Goal: Feedback & Contribution: Leave review/rating

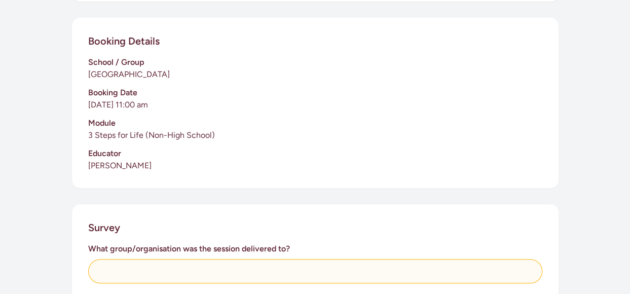
scroll to position [262, 0]
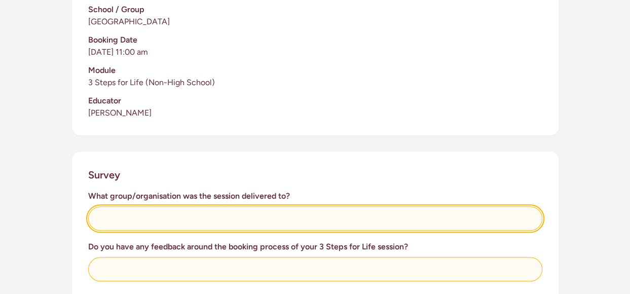
click at [125, 217] on input "text" at bounding box center [315, 218] width 454 height 24
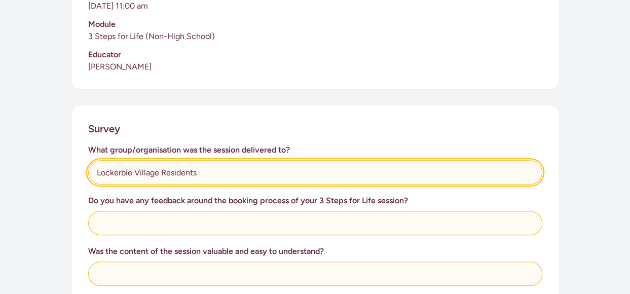
type input "Lockerbie Village Residents"
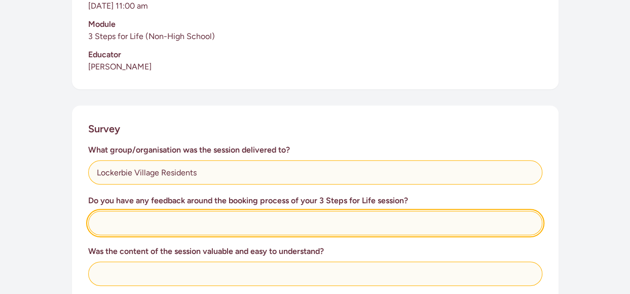
click at [104, 224] on input "text" at bounding box center [315, 223] width 454 height 24
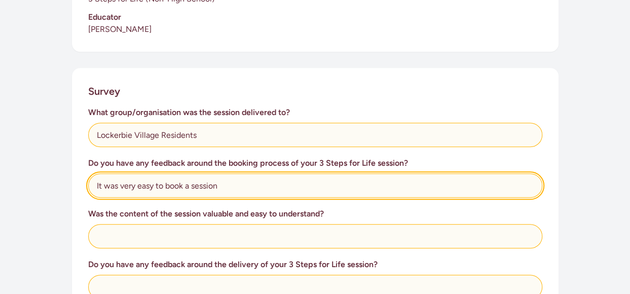
scroll to position [347, 0]
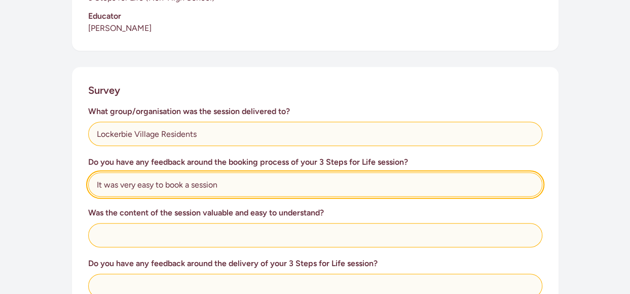
type input "It was very easy to book a session"
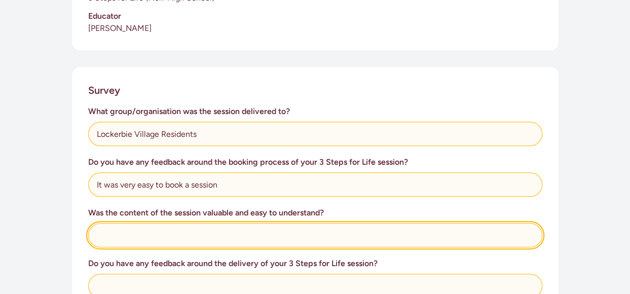
click at [108, 234] on input "text" at bounding box center [315, 235] width 454 height 24
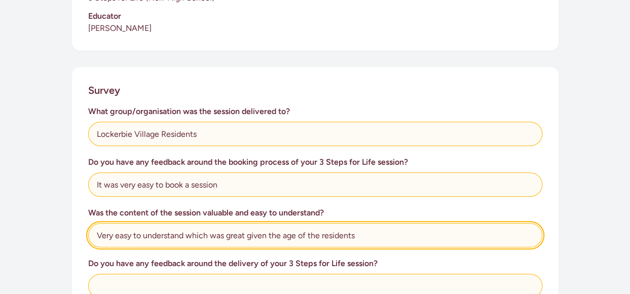
click at [373, 235] on input "Very easy to understand which was great given the age of the residents" at bounding box center [315, 235] width 454 height 24
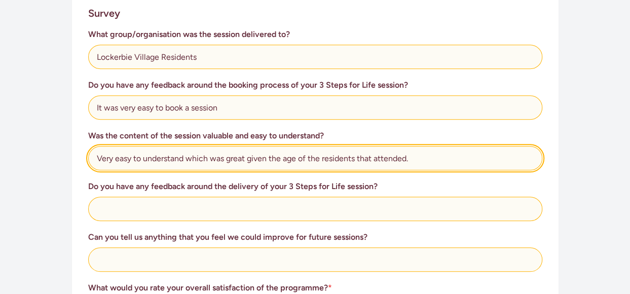
type input "Very easy to understand which was great given the age of the residents that att…"
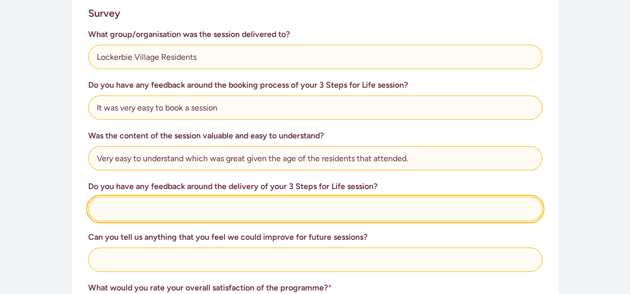
click at [121, 205] on input "text" at bounding box center [315, 209] width 454 height 24
click at [110, 208] on input "text" at bounding box center [315, 209] width 454 height 24
type input "No I think it was well presented"
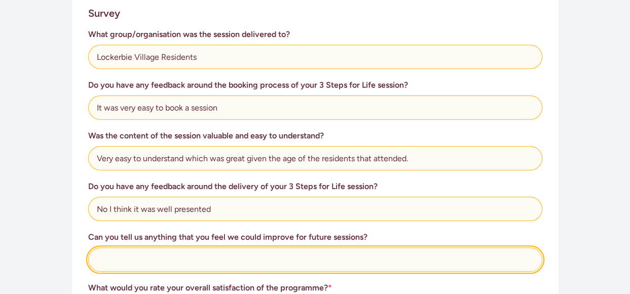
click at [112, 263] on input "text" at bounding box center [315, 259] width 454 height 24
click at [112, 259] on input "text" at bounding box center [315, 259] width 454 height 24
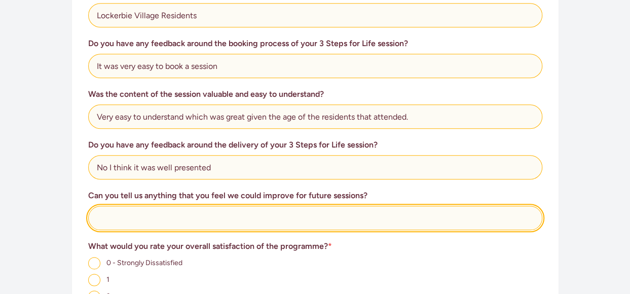
scroll to position [466, 0]
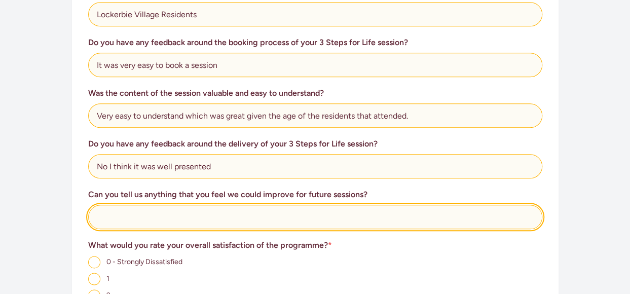
click at [119, 214] on input "text" at bounding box center [315, 217] width 454 height 24
click at [113, 218] on input "text" at bounding box center [315, 217] width 454 height 24
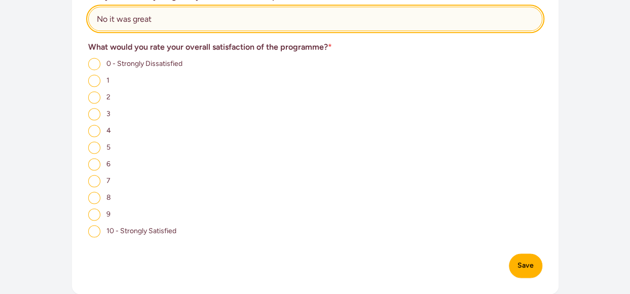
scroll to position [667, 0]
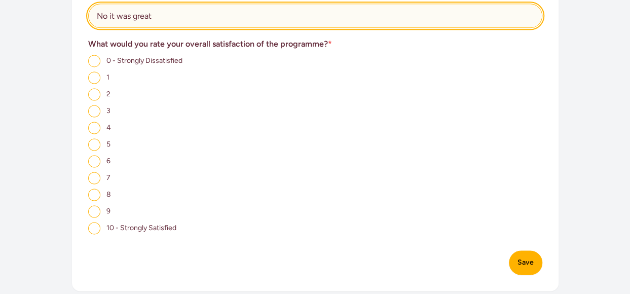
type input "No it was great"
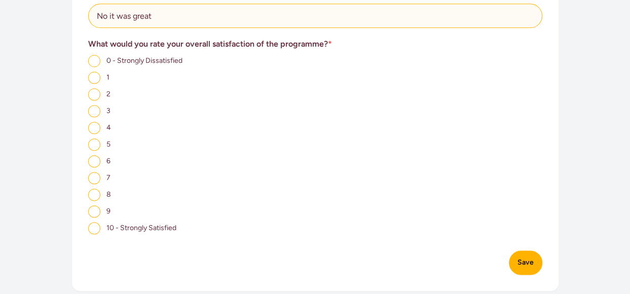
click at [94, 229] on input "10 - Strongly Satisfied" at bounding box center [94, 228] width 12 height 12
radio input "true"
click at [517, 263] on button "Save" at bounding box center [525, 262] width 33 height 24
